Goal: Information Seeking & Learning: Learn about a topic

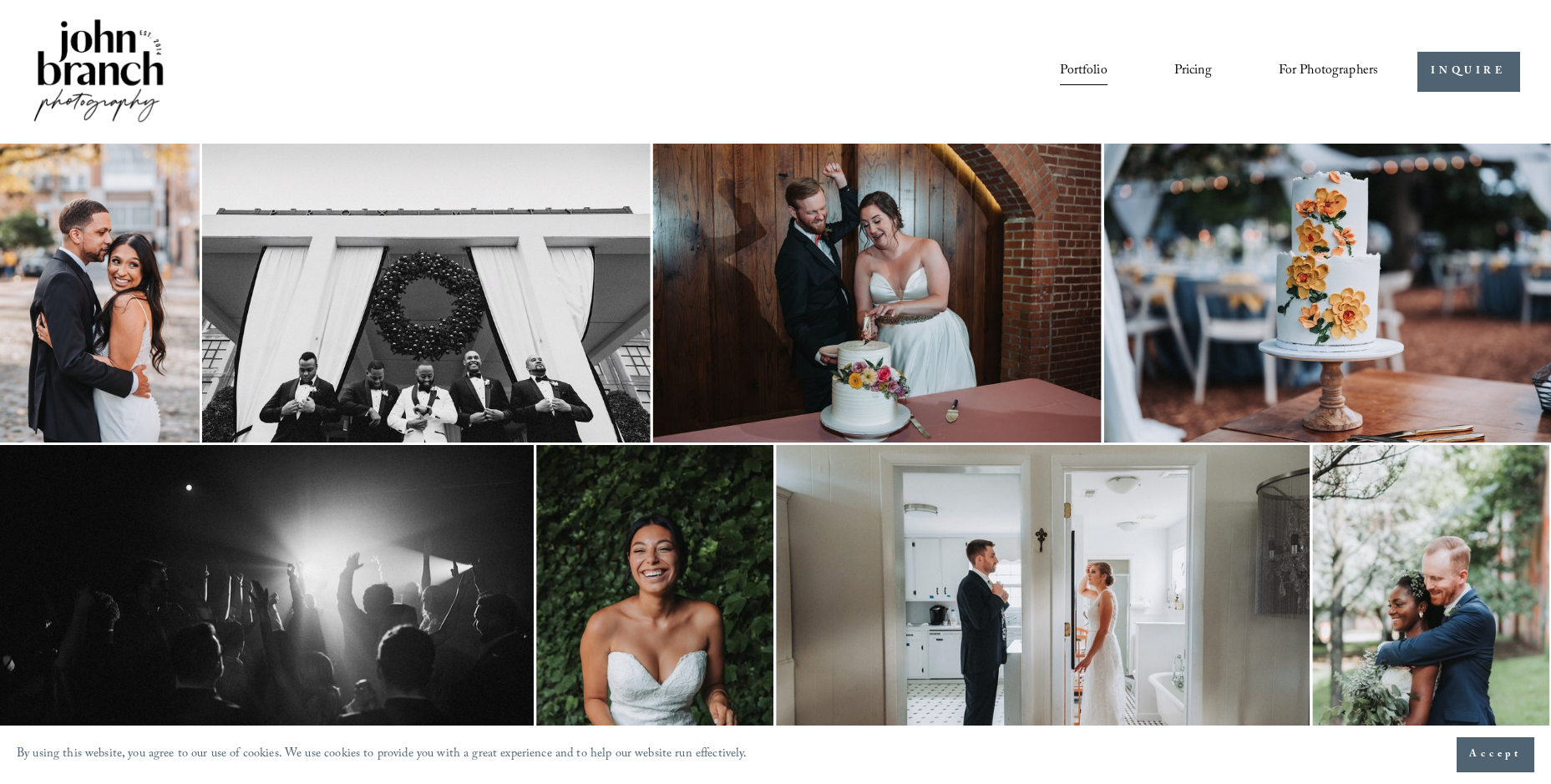
click at [1086, 68] on link "Portfolio" at bounding box center [1083, 72] width 47 height 28
click at [1297, 71] on span "For Photographers" at bounding box center [1329, 72] width 101 height 26
click at [0, 0] on span "Education" at bounding box center [0, 0] width 0 height 0
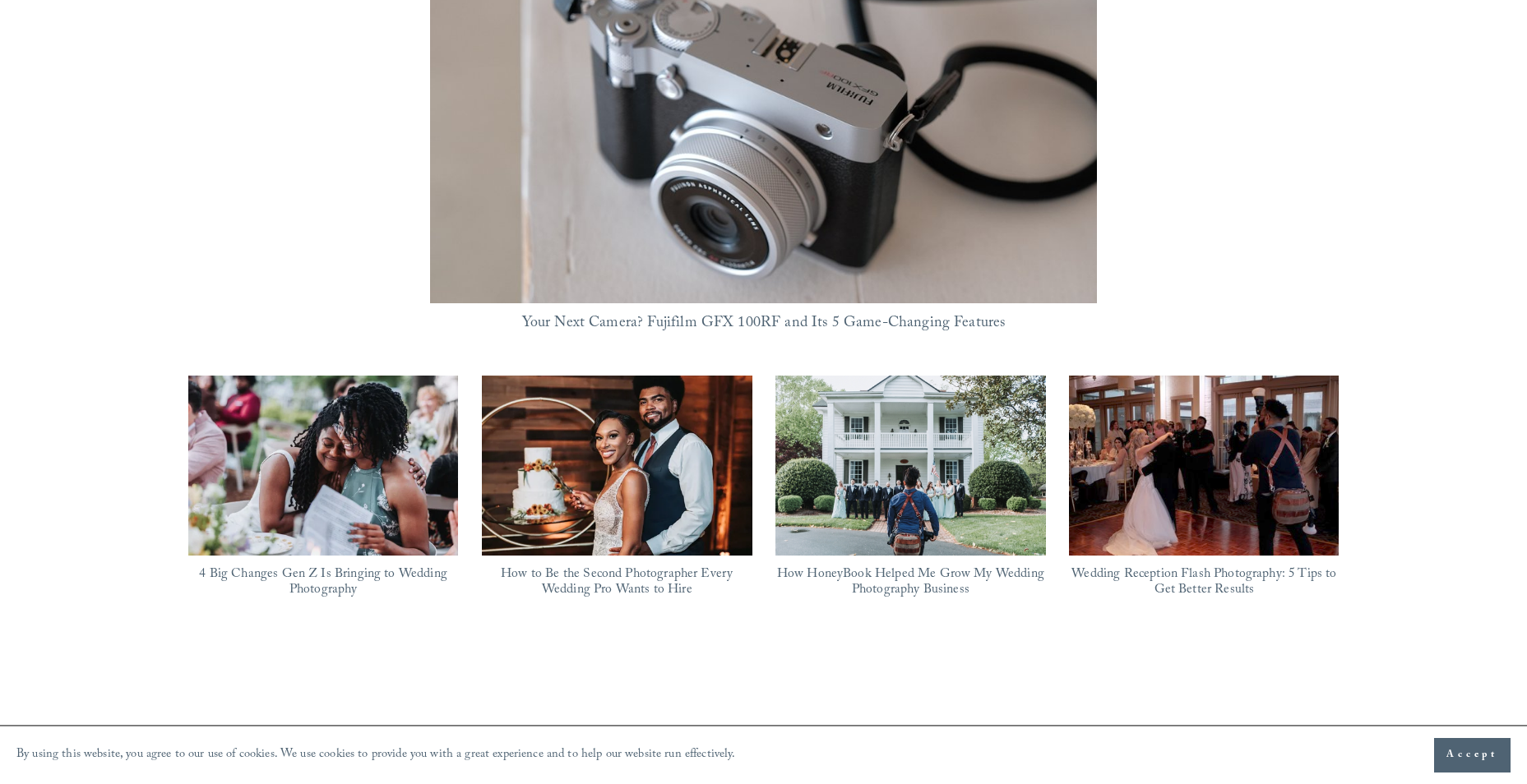
scroll to position [1233, 0]
click at [606, 399] on img at bounding box center [617, 464] width 271 height 202
click at [358, 462] on img at bounding box center [324, 465] width 271 height 181
